Goal: Task Accomplishment & Management: Complete application form

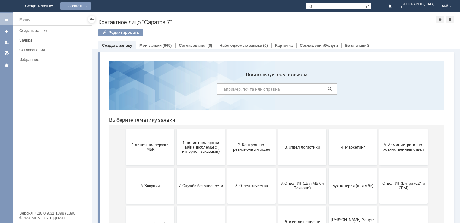
click at [91, 6] on div "Создать" at bounding box center [75, 5] width 31 height 7
click at [107, 17] on link "Заявка" at bounding box center [85, 17] width 46 height 7
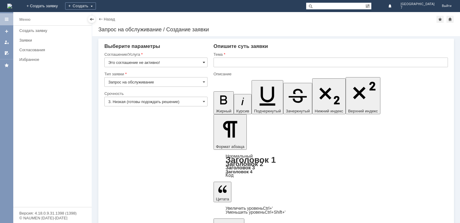
click at [203, 62] on span at bounding box center [204, 62] width 2 height 5
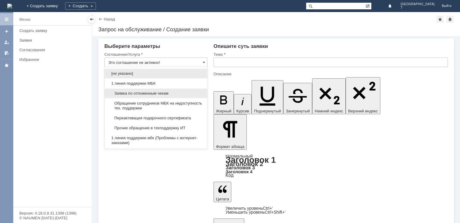
click at [144, 91] on span "Заявка по отложенным чекам" at bounding box center [155, 93] width 95 height 5
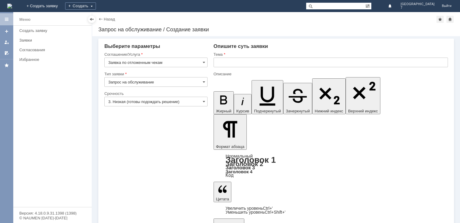
type input "Заявка по отложенным чекам"
click at [204, 81] on span at bounding box center [204, 82] width 2 height 5
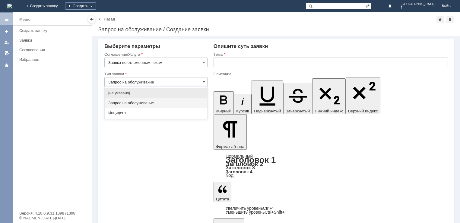
click at [125, 104] on span "Запрос на обслуживание" at bounding box center [155, 103] width 95 height 5
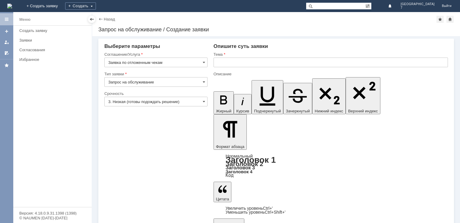
type input "Запрос на обслуживание"
click at [203, 100] on span at bounding box center [204, 101] width 2 height 5
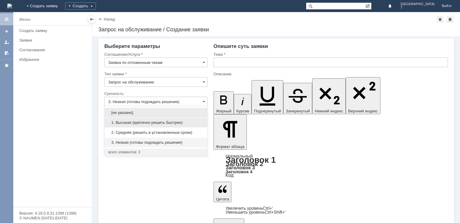
click at [123, 123] on span "1. Высокая (критично решить быстрее)" at bounding box center [155, 122] width 95 height 5
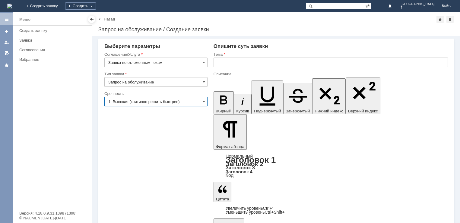
type input "1. Высокая (критично решить быстрее)"
click at [224, 64] on input "text" at bounding box center [330, 63] width 234 height 10
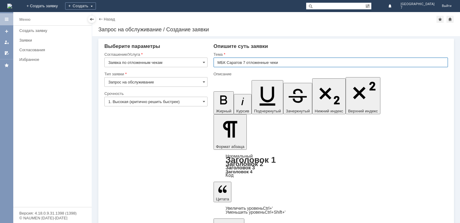
type input "МБК Саратов 7 отложенные чеки"
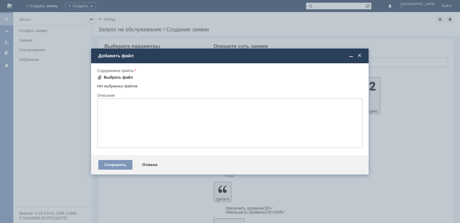
click at [114, 78] on div "Выбрать файл" at bounding box center [118, 77] width 29 height 5
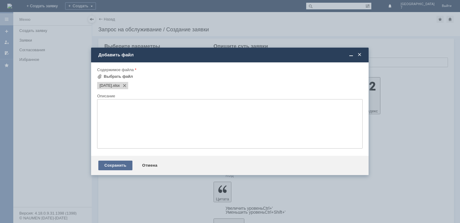
click at [112, 165] on div "Сохранить" at bounding box center [115, 166] width 34 height 10
